Goal: Task Accomplishment & Management: Use online tool/utility

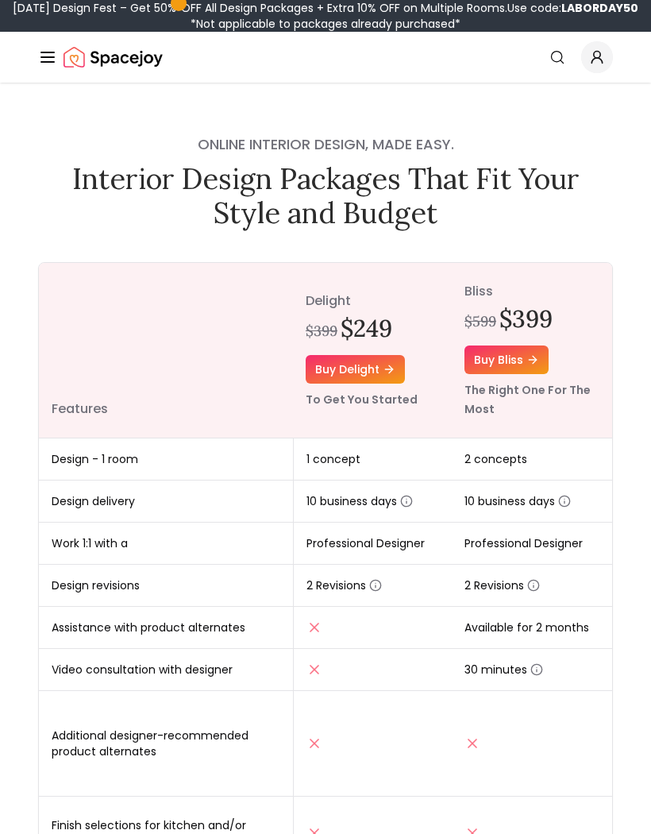
click at [536, 360] on icon at bounding box center [532, 360] width 7 height 0
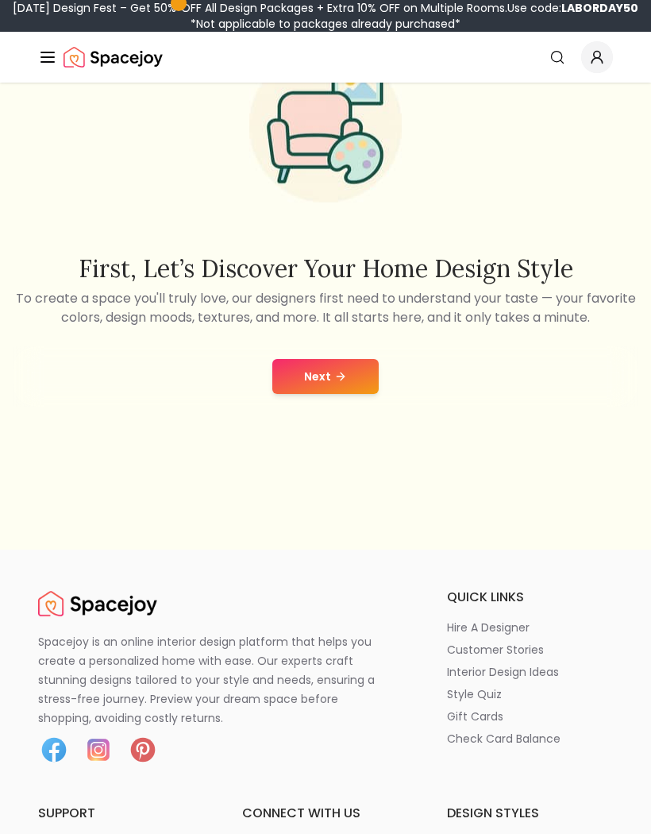
scroll to position [213, 0]
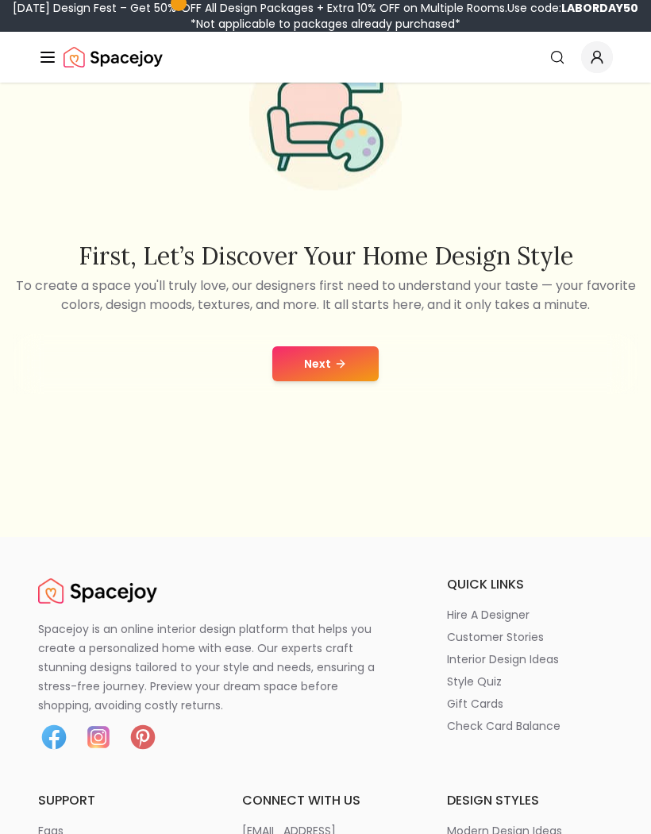
click at [370, 381] on button "Next" at bounding box center [326, 363] width 106 height 35
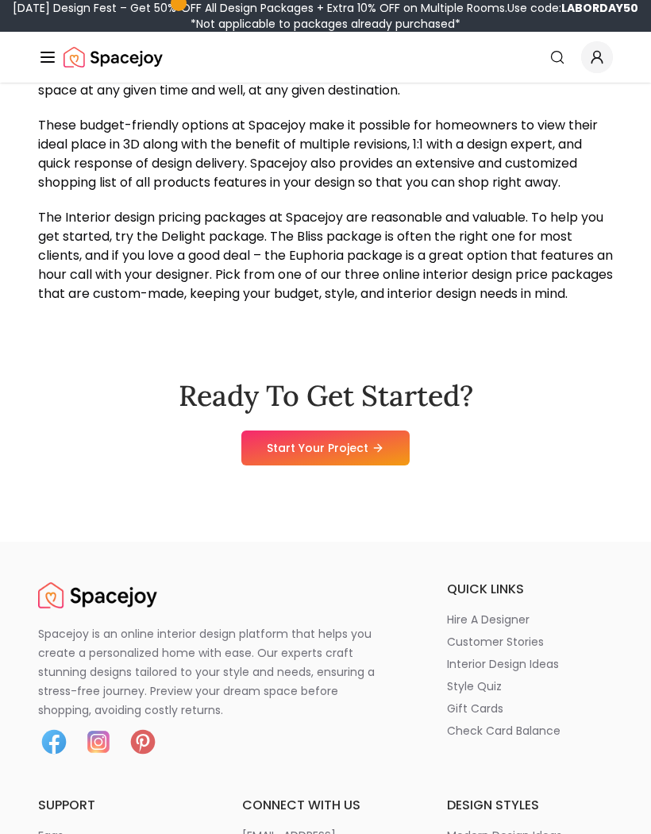
scroll to position [1745, 0]
click at [380, 454] on icon at bounding box center [378, 448] width 13 height 13
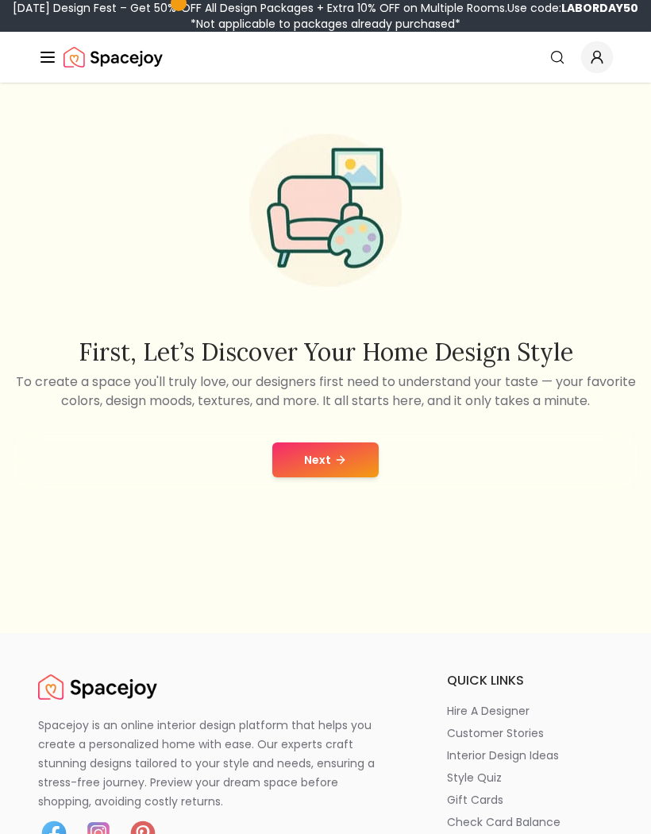
scroll to position [121, 0]
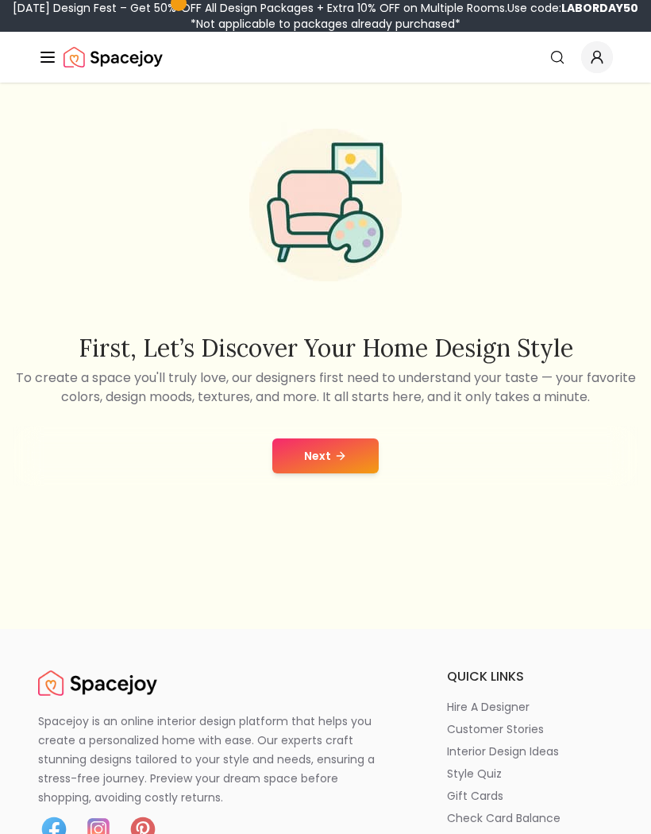
click at [360, 474] on button "Next" at bounding box center [326, 456] width 106 height 35
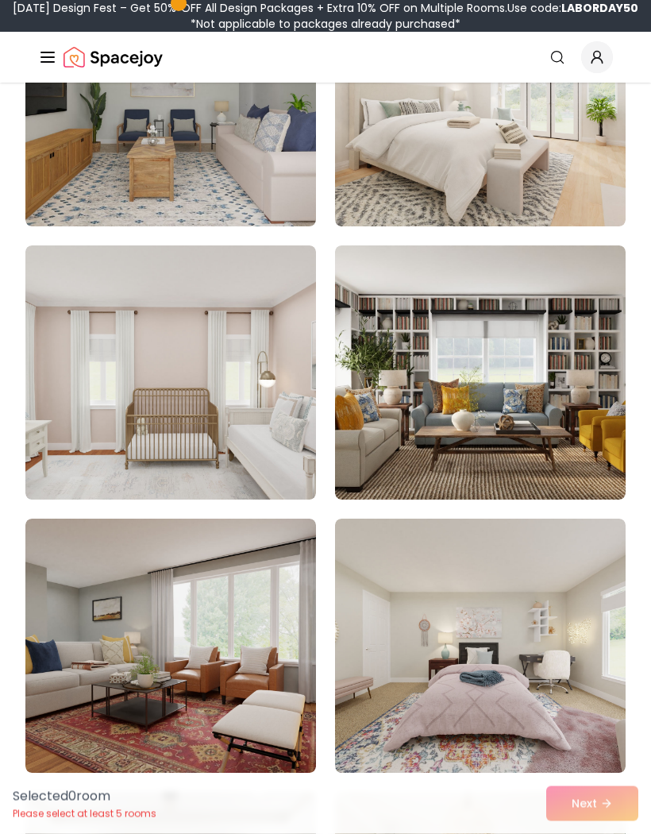
scroll to position [1140, 0]
click at [582, 460] on img at bounding box center [480, 372] width 291 height 254
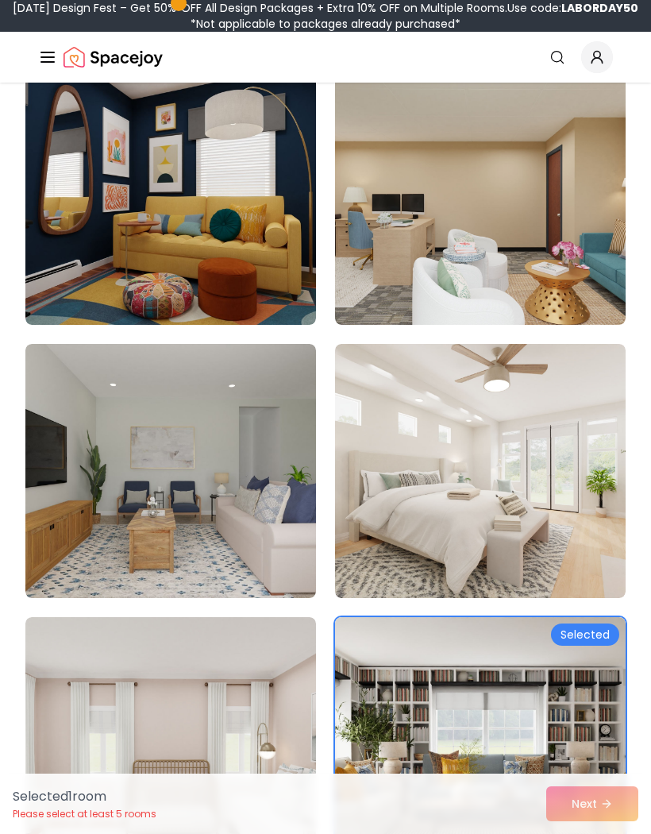
scroll to position [751, 0]
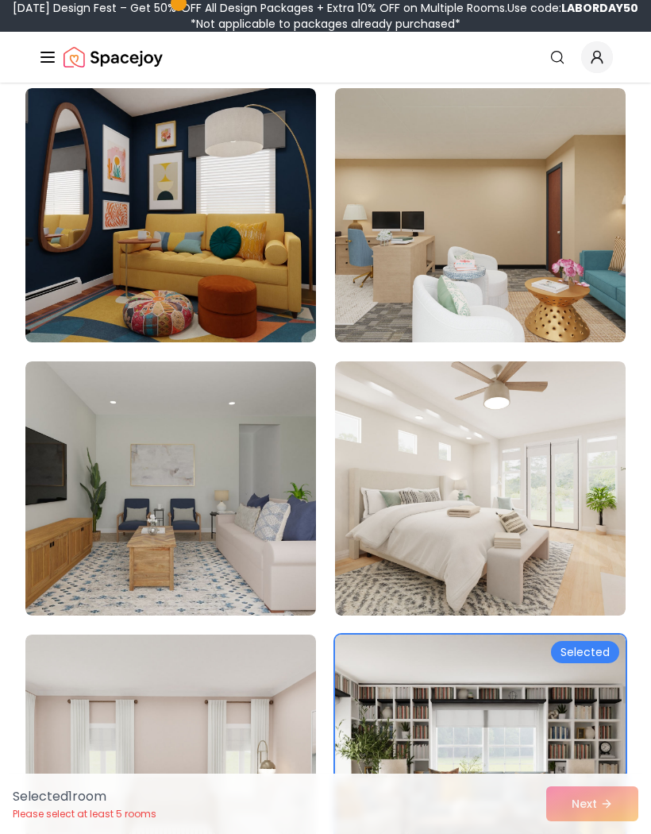
click at [280, 300] on img at bounding box center [170, 215] width 291 height 254
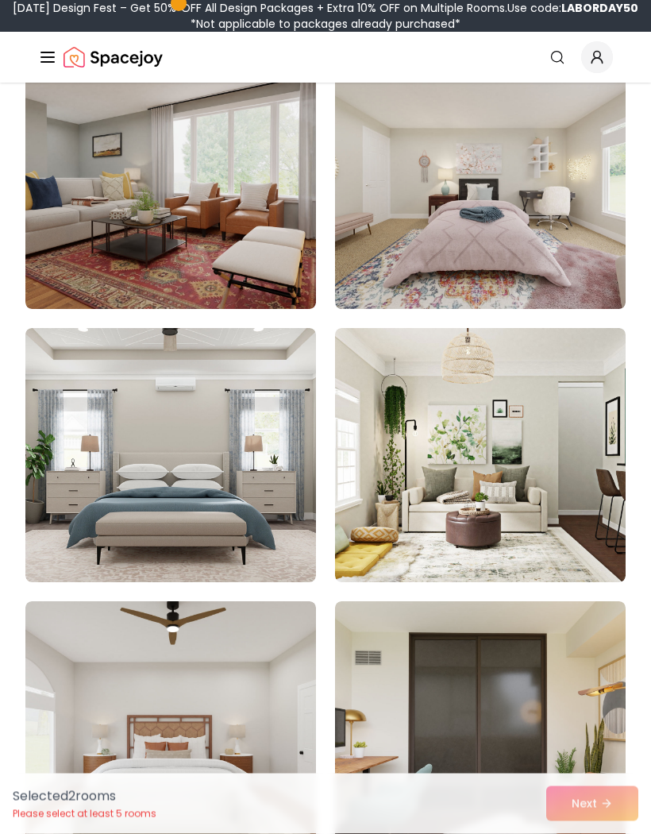
scroll to position [1604, 0]
click at [258, 501] on img at bounding box center [170, 455] width 291 height 254
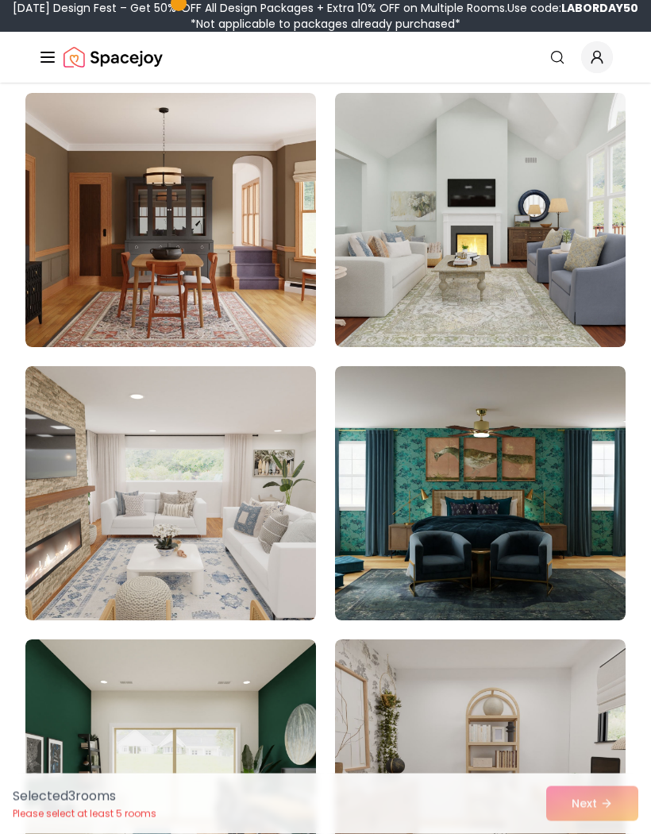
scroll to position [4572, 0]
